Goal: Check status: Check status

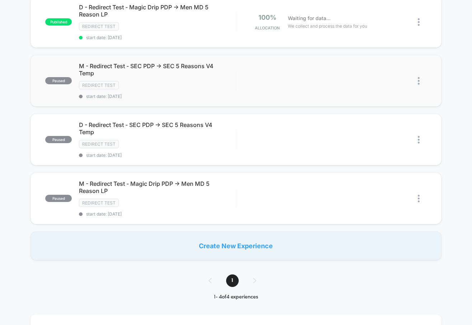
scroll to position [43, 0]
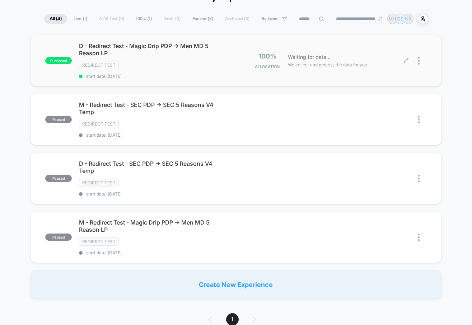
click at [420, 62] on div at bounding box center [422, 60] width 9 height 17
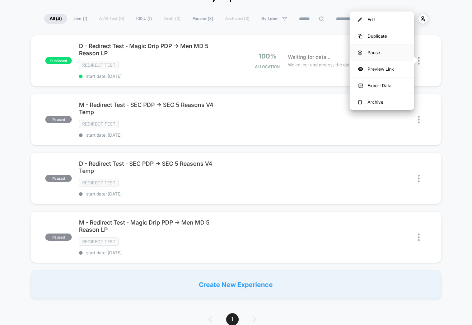
click at [386, 51] on div "Pause" at bounding box center [382, 53] width 65 height 16
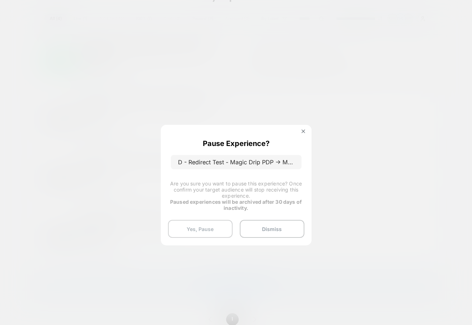
click at [214, 226] on button "Yes, Pause" at bounding box center [200, 229] width 65 height 18
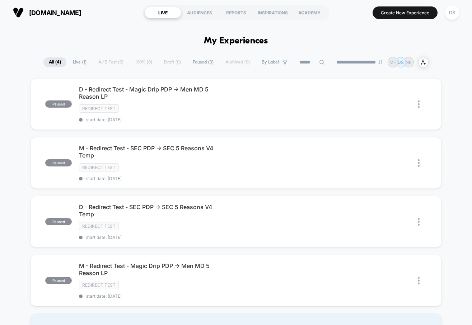
scroll to position [3, 0]
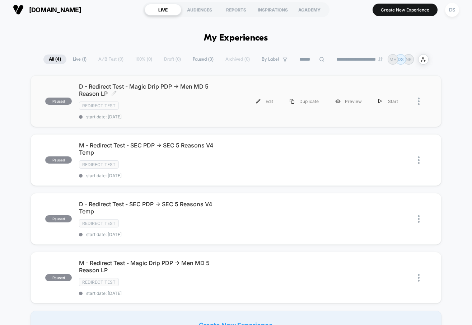
click at [188, 86] on span "D - Redirect Test - Magic Drip PDP -> Men MD 5 Reason LP Click to edit experien…" at bounding box center [157, 90] width 156 height 14
